Goal: Information Seeking & Learning: Learn about a topic

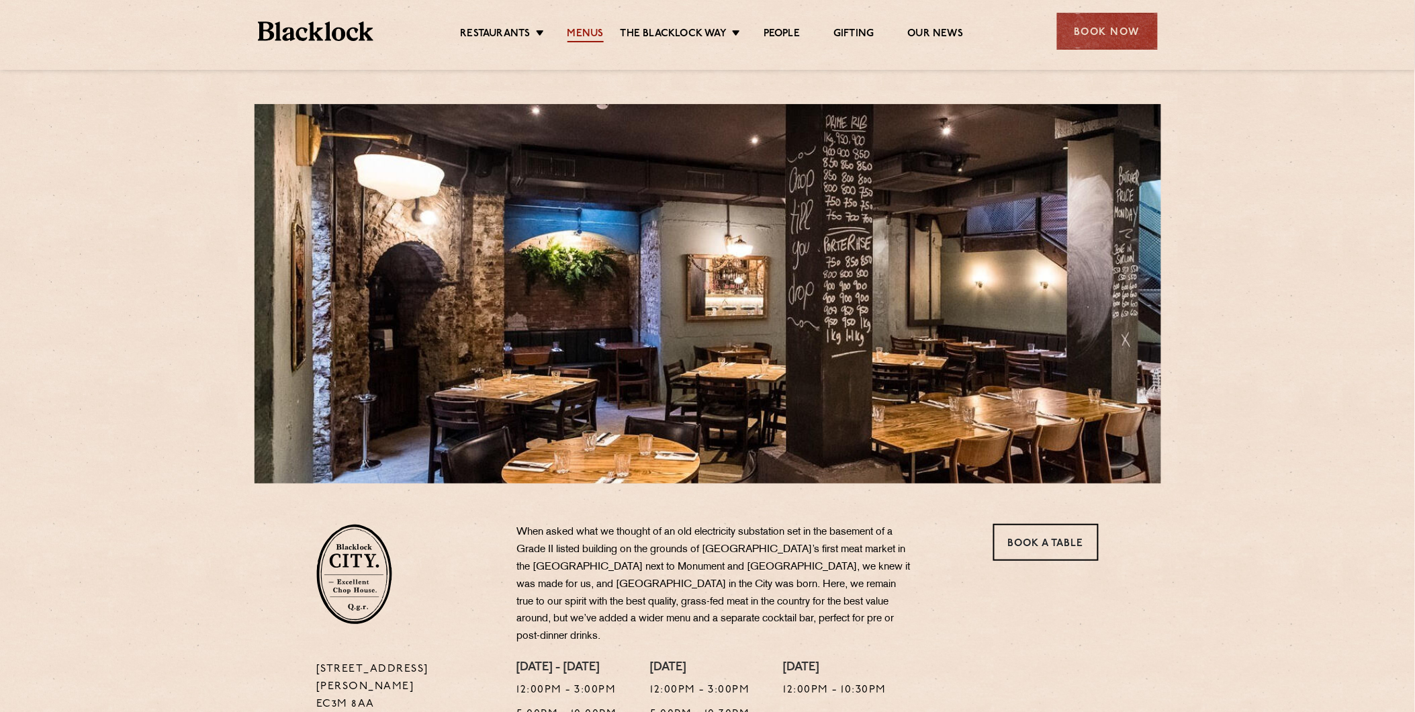
click at [574, 40] on link "Menus" at bounding box center [585, 35] width 36 height 15
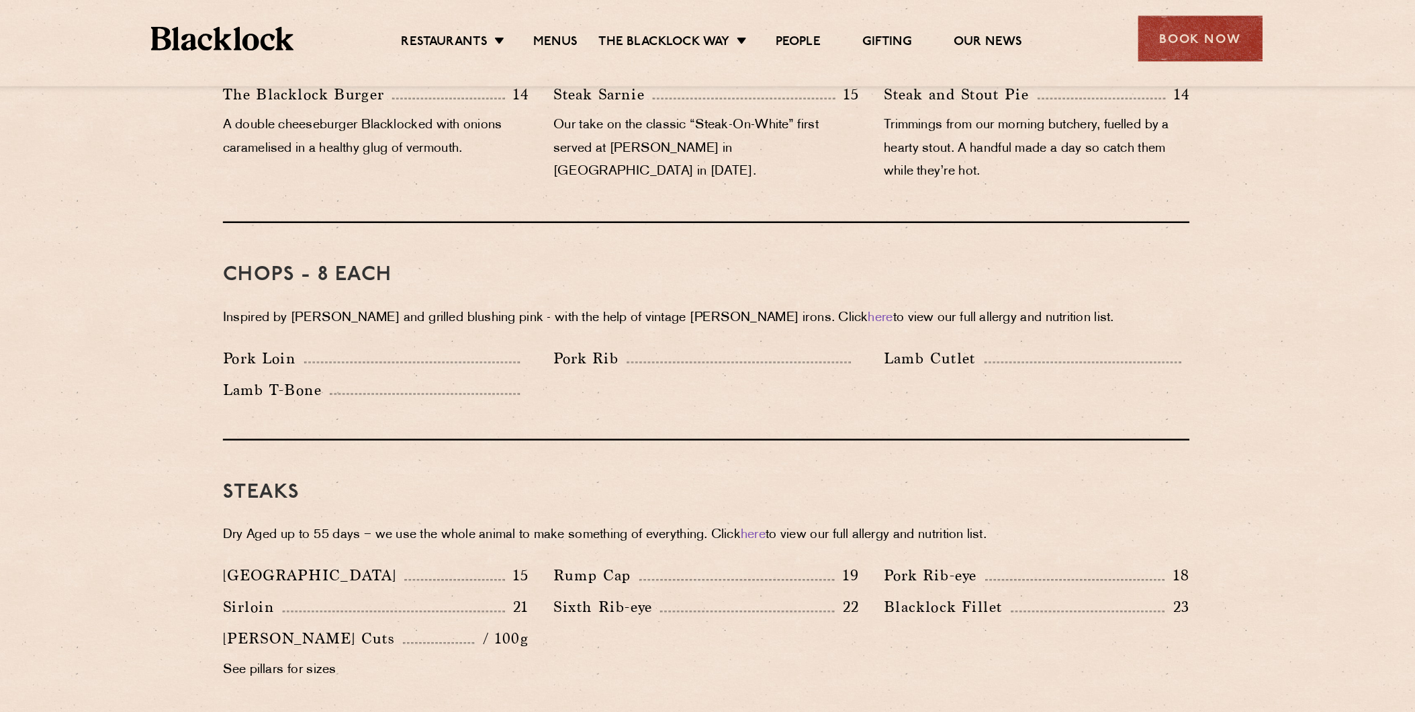
scroll to position [800, 0]
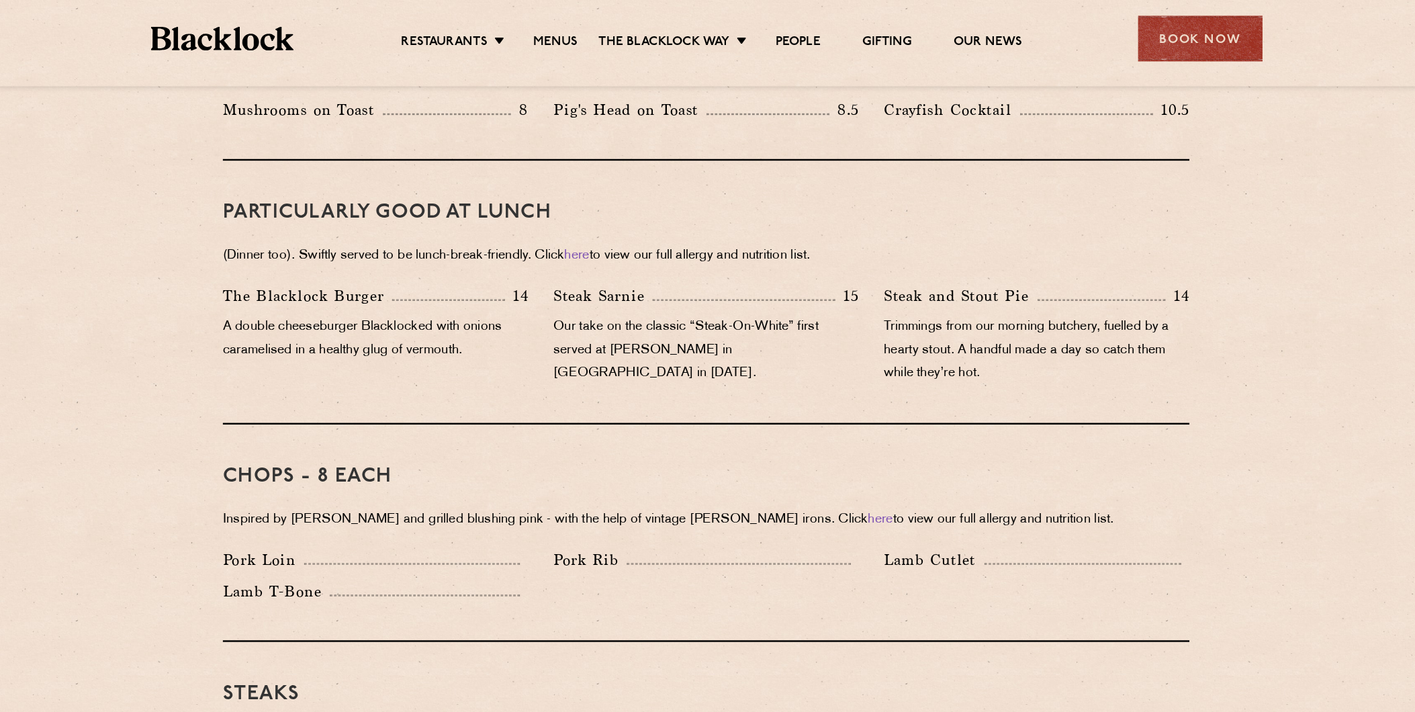
click at [669, 268] on p "Our take on the classic “Steak-On-White” first served at [PERSON_NAME] in [GEOG…" at bounding box center [706, 284] width 247 height 56
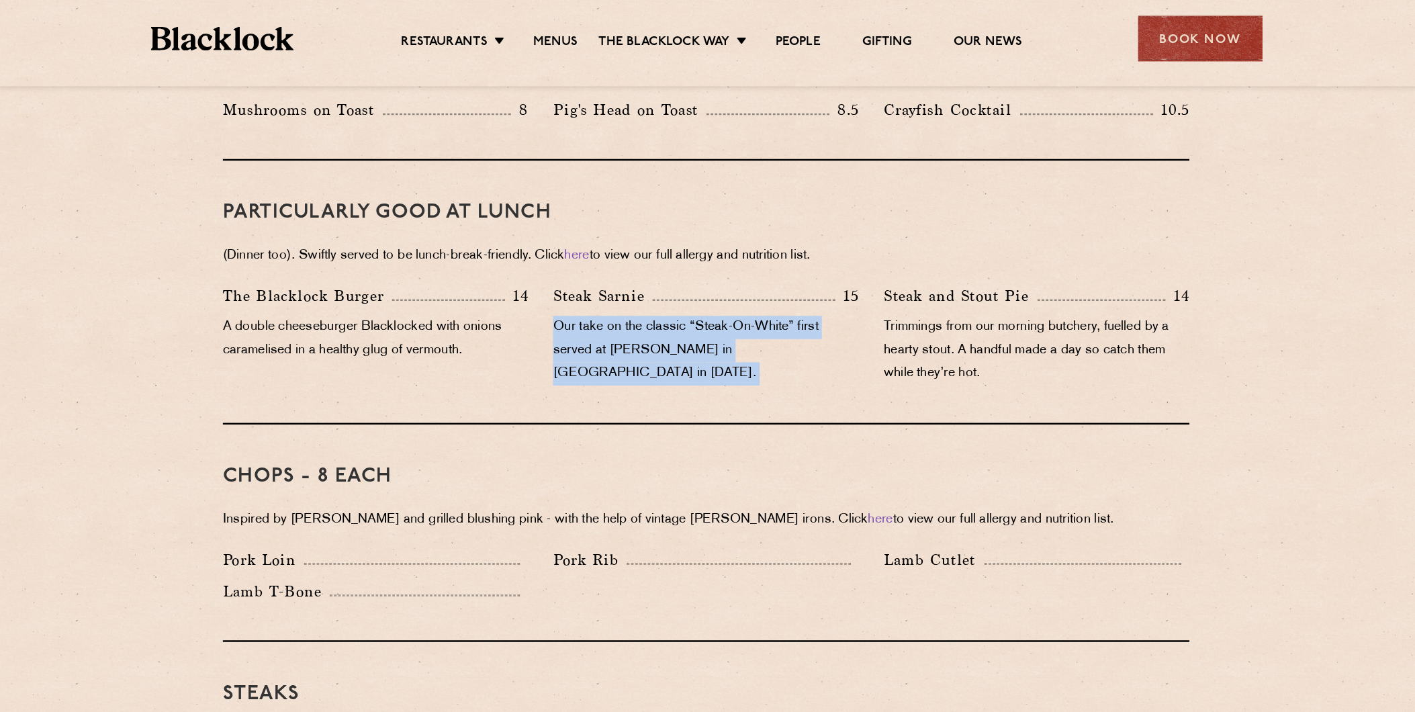
click at [669, 268] on p "Our take on the classic “Steak-On-White” first served at [PERSON_NAME] in [GEOG…" at bounding box center [706, 284] width 247 height 56
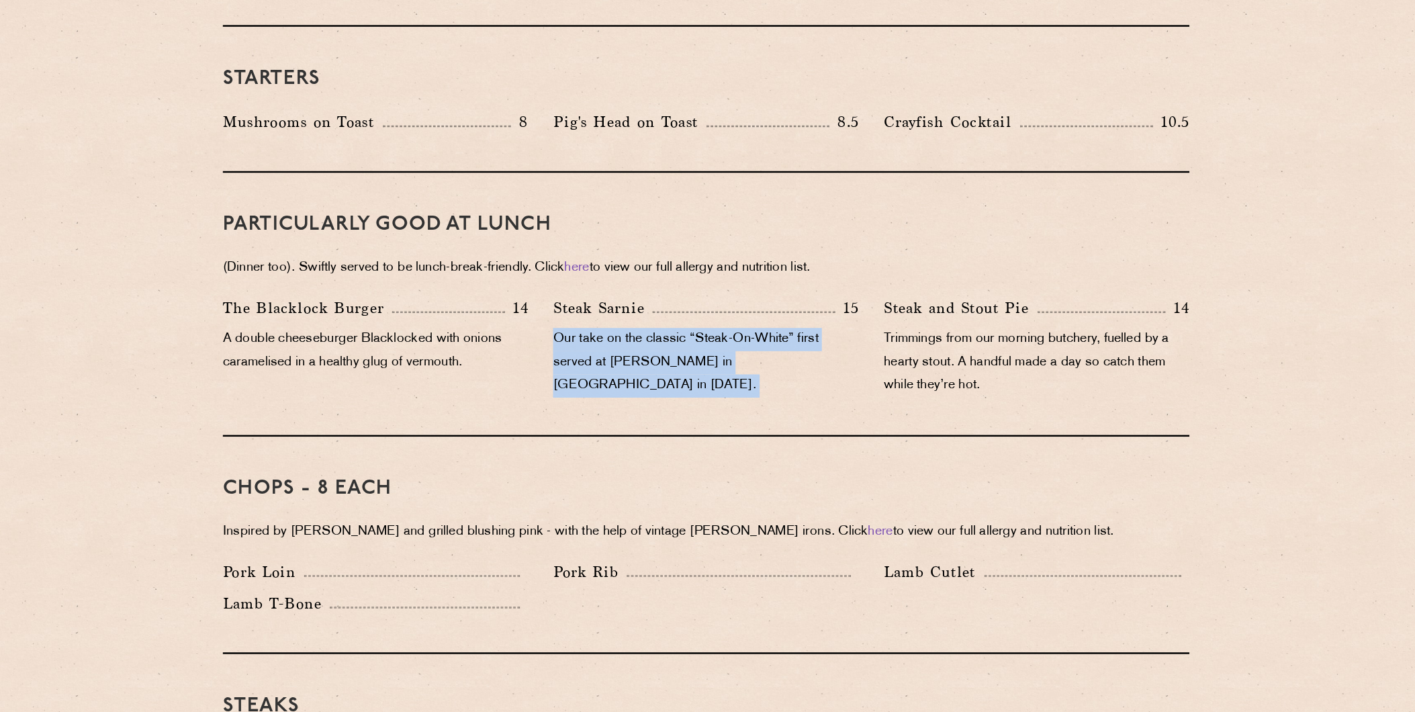
scroll to position [656, 0]
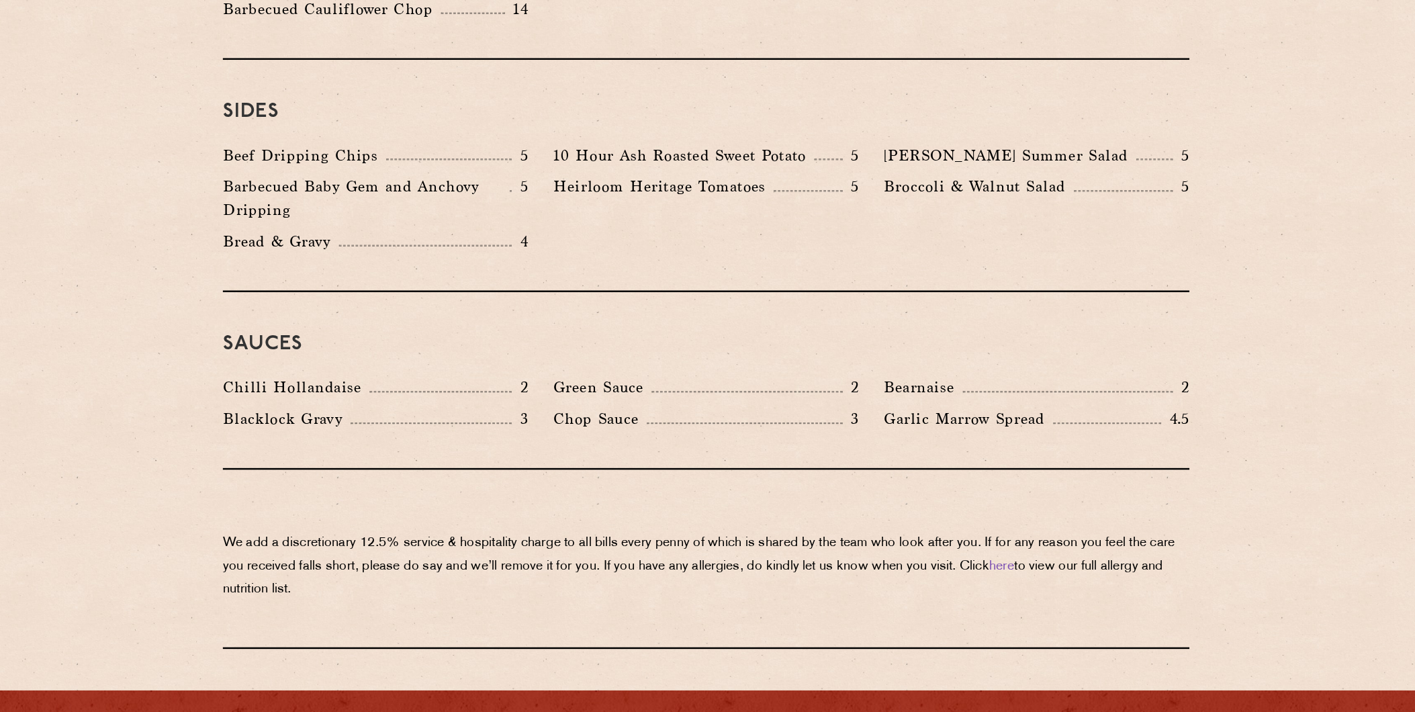
scroll to position [1948, 0]
drag, startPoint x: 751, startPoint y: 214, endPoint x: 612, endPoint y: 217, distance: 139.0
click at [612, 250] on p "10 Hour Ash Roasted Sweet Potato" at bounding box center [688, 259] width 211 height 19
drag, startPoint x: 612, startPoint y: 217, endPoint x: 592, endPoint y: 207, distance: 21.9
click at [592, 207] on div "Sides Beef Dripping Chips 5 10 Hour Ash Roasted Sweet Potato 5 [PERSON_NAME] Su…" at bounding box center [707, 277] width 782 height 188
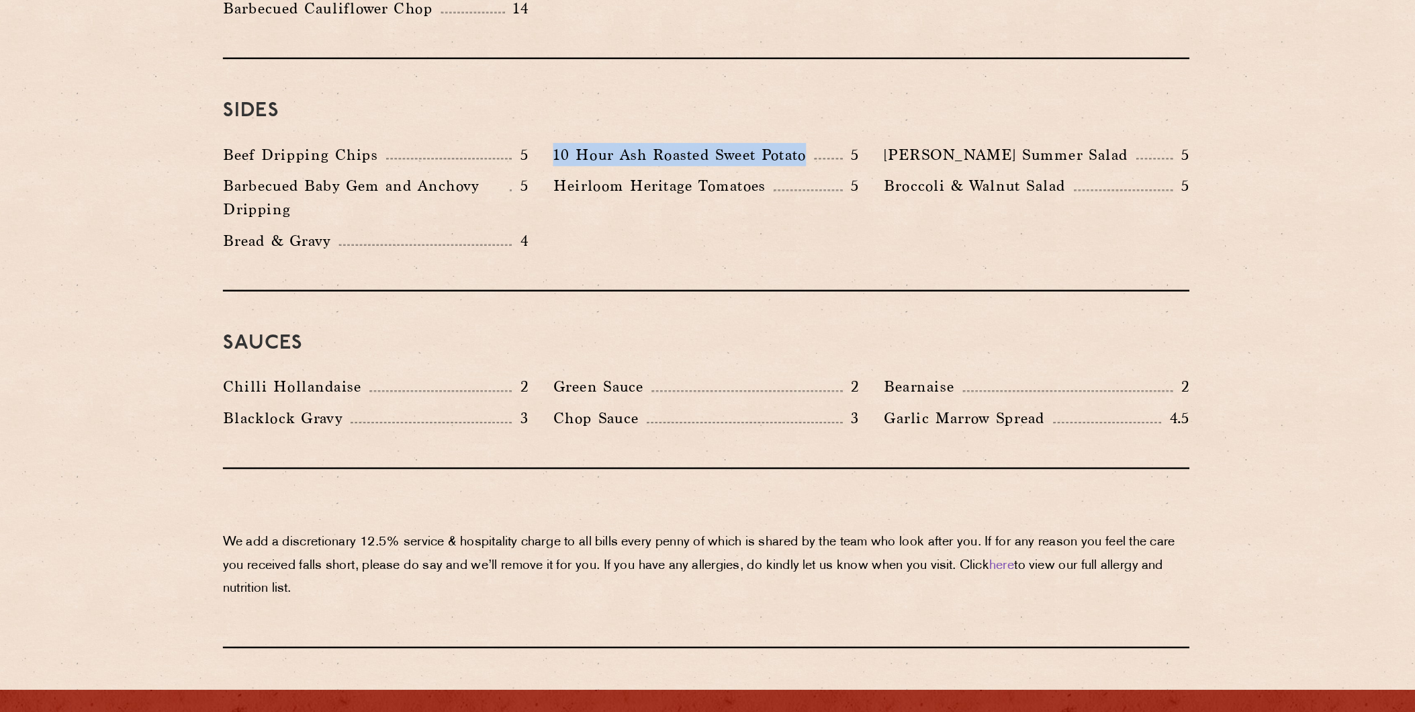
drag, startPoint x: 585, startPoint y: 217, endPoint x: 787, endPoint y: 211, distance: 201.5
click at [787, 250] on p "10 Hour Ash Roasted Sweet Potato" at bounding box center [688, 259] width 211 height 19
copy p "10 Hour Ash Roasted Sweet Potato"
